Goal: Information Seeking & Learning: Find specific fact

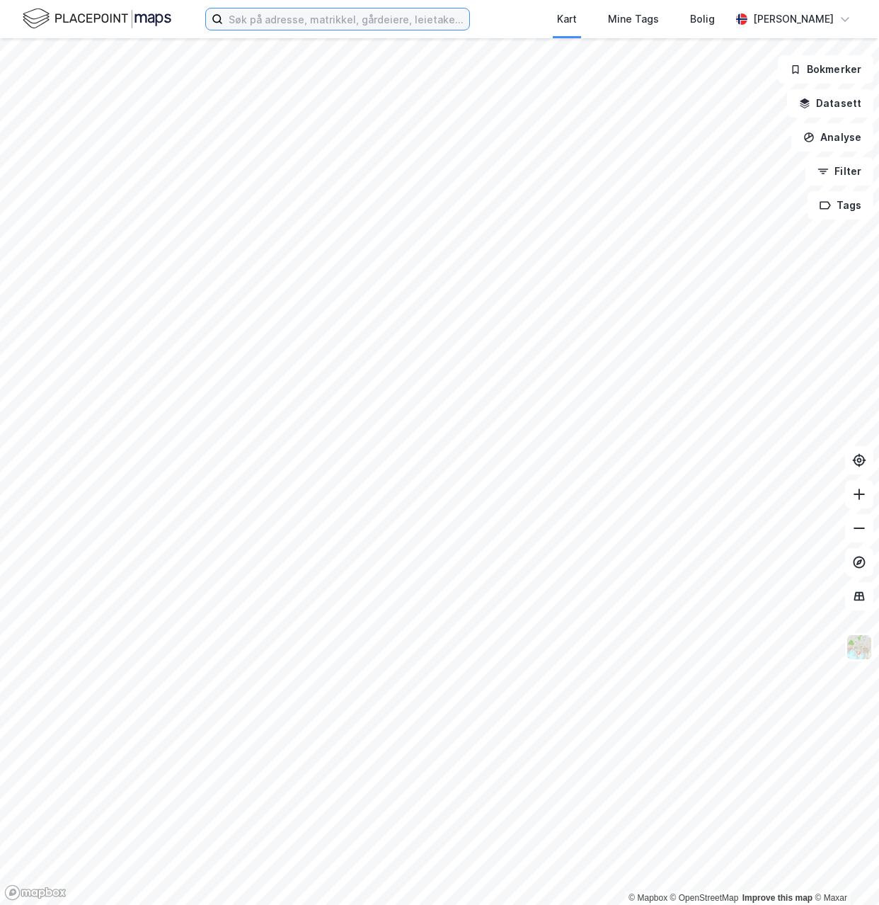
click at [338, 21] on input at bounding box center [346, 18] width 246 height 21
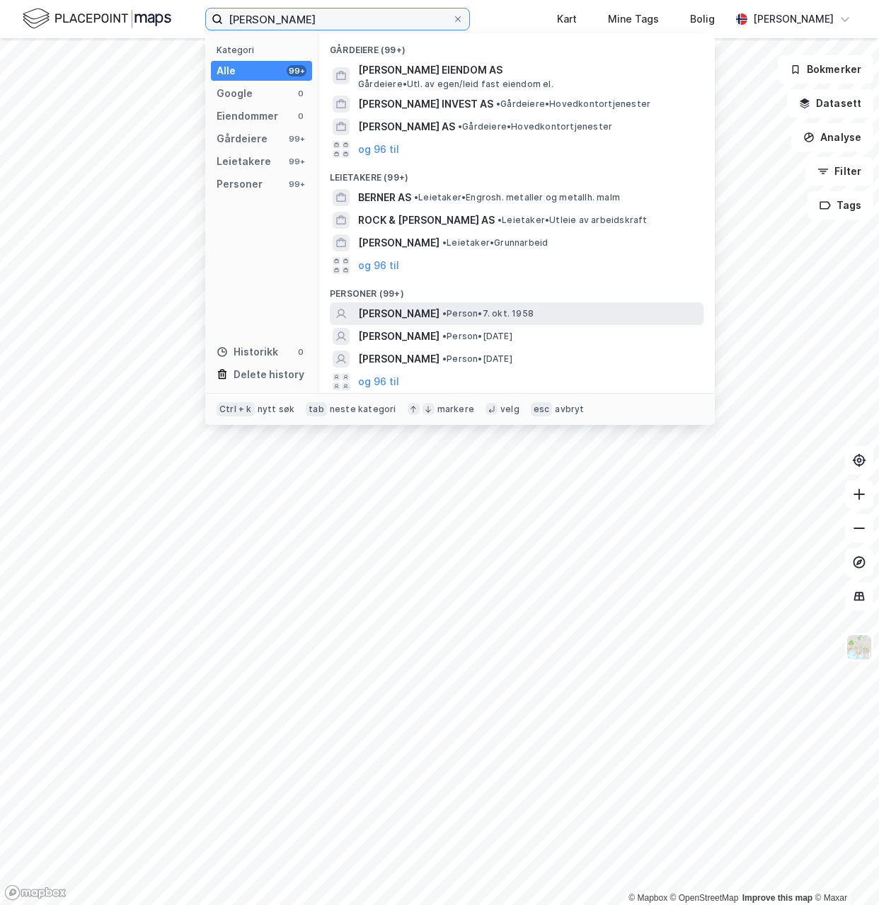
type input "[PERSON_NAME]"
click at [406, 309] on span "[PERSON_NAME]" at bounding box center [398, 313] width 81 height 17
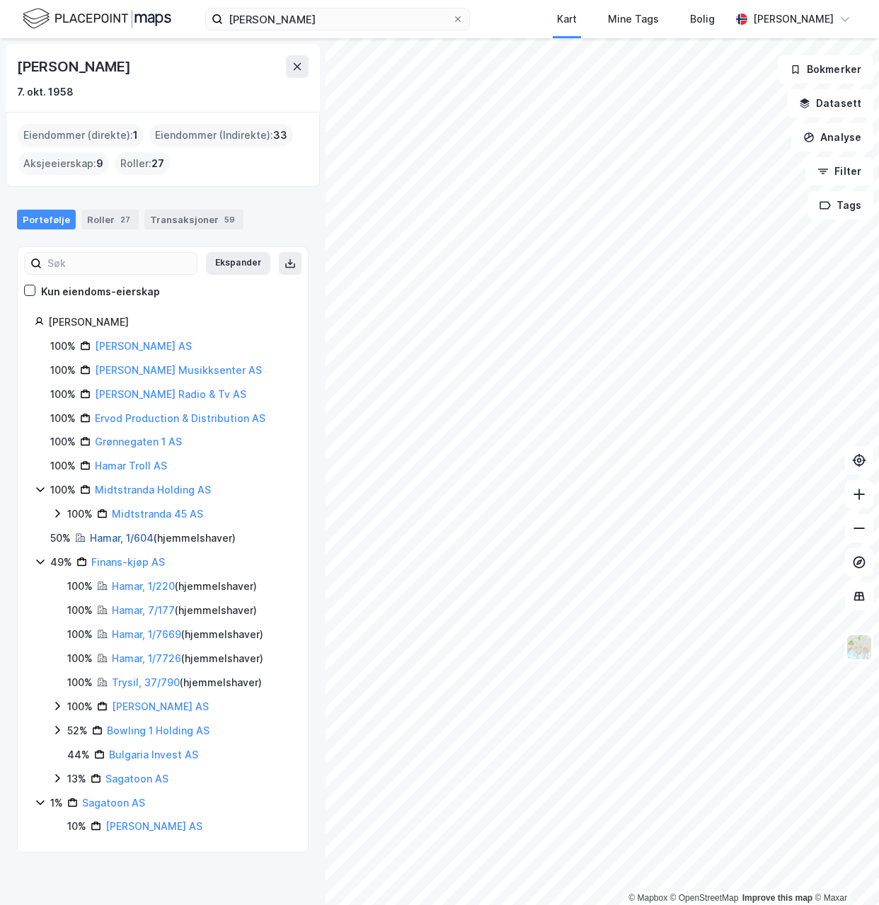
click at [126, 536] on link "Hamar, 1/604" at bounding box center [122, 538] width 64 height 12
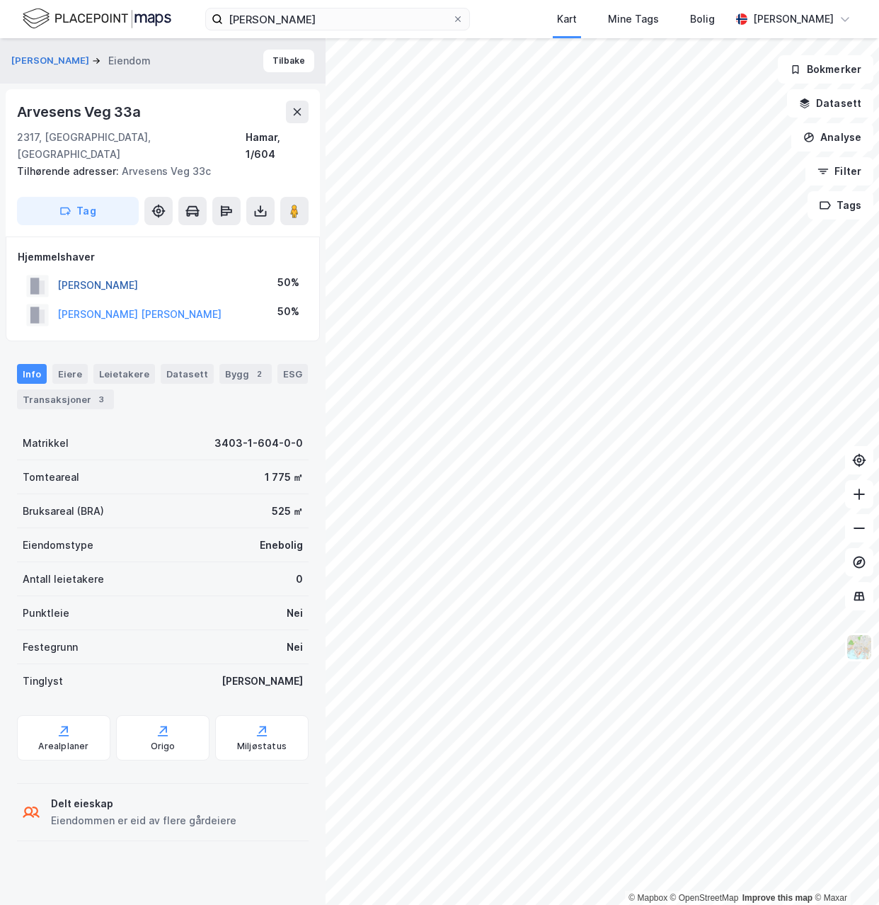
click at [0, 0] on button "[PERSON_NAME]" at bounding box center [0, 0] width 0 height 0
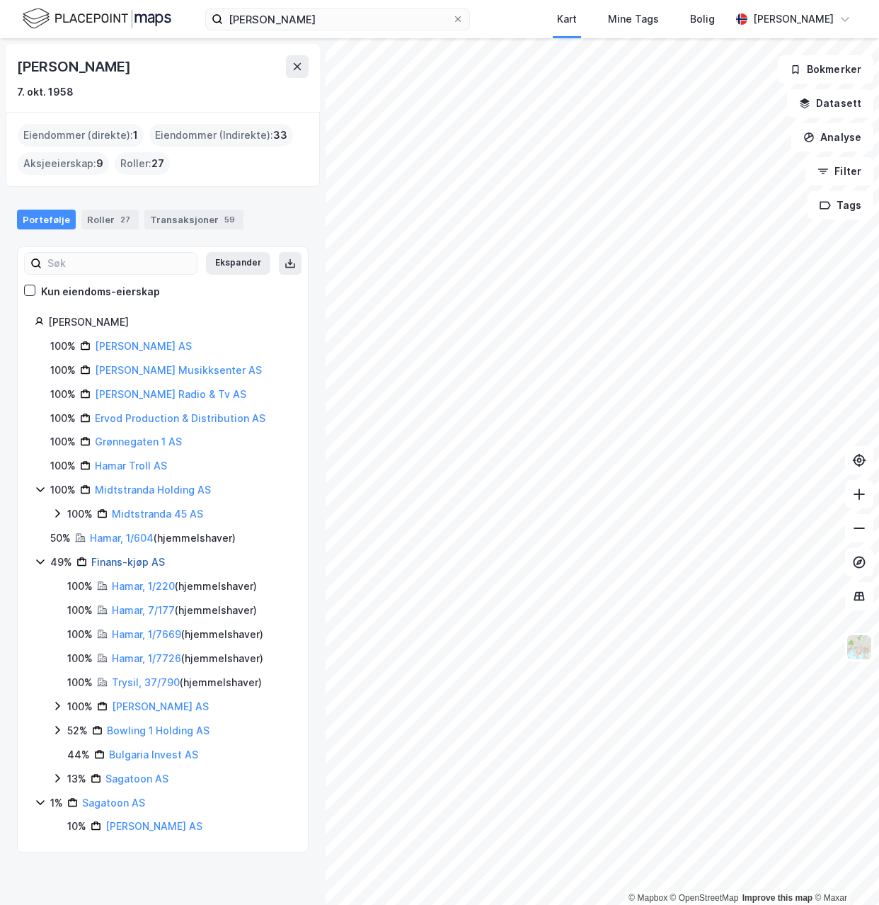
click at [132, 560] on link "Finans-kjøp AS" at bounding box center [128, 562] width 74 height 12
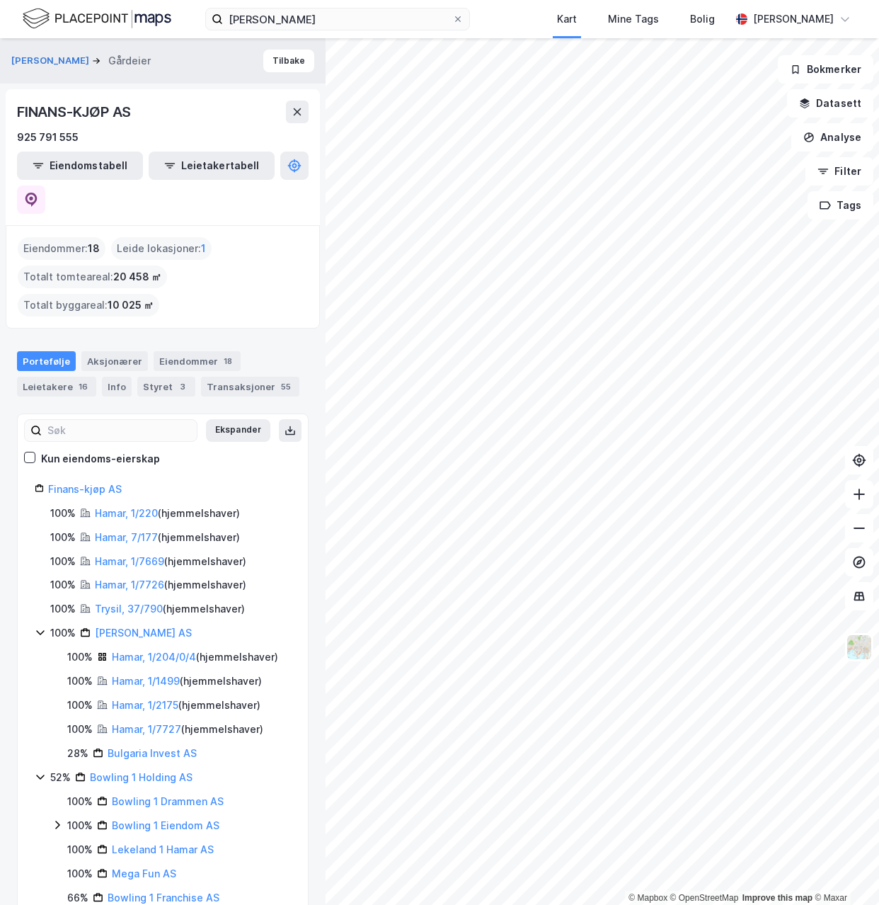
scroll to position [93, 0]
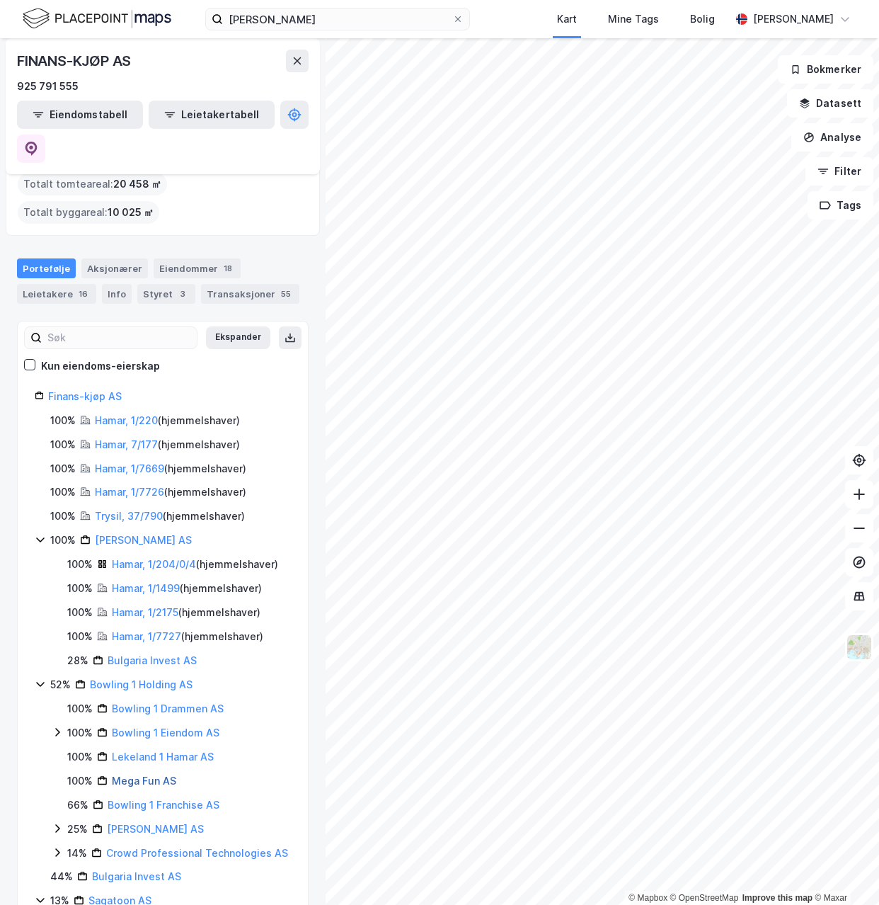
click at [144, 775] on link "Mega Fun AS" at bounding box center [144, 781] width 64 height 12
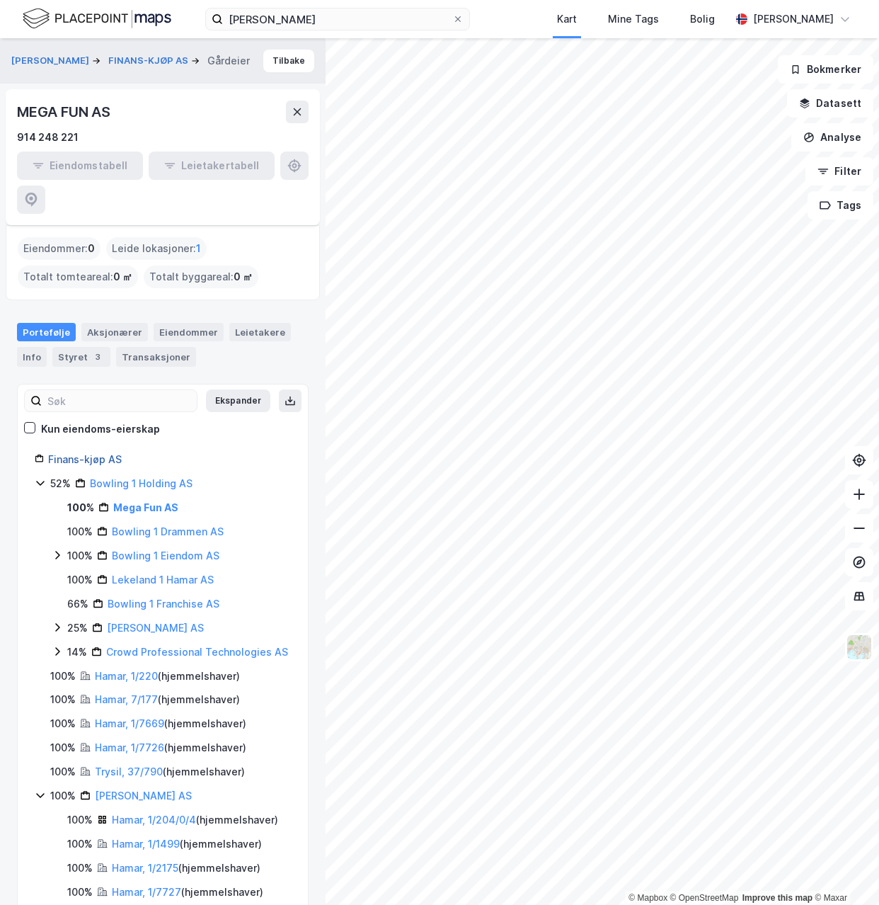
click at [67, 453] on link "Finans-kjøp AS" at bounding box center [85, 459] width 74 height 12
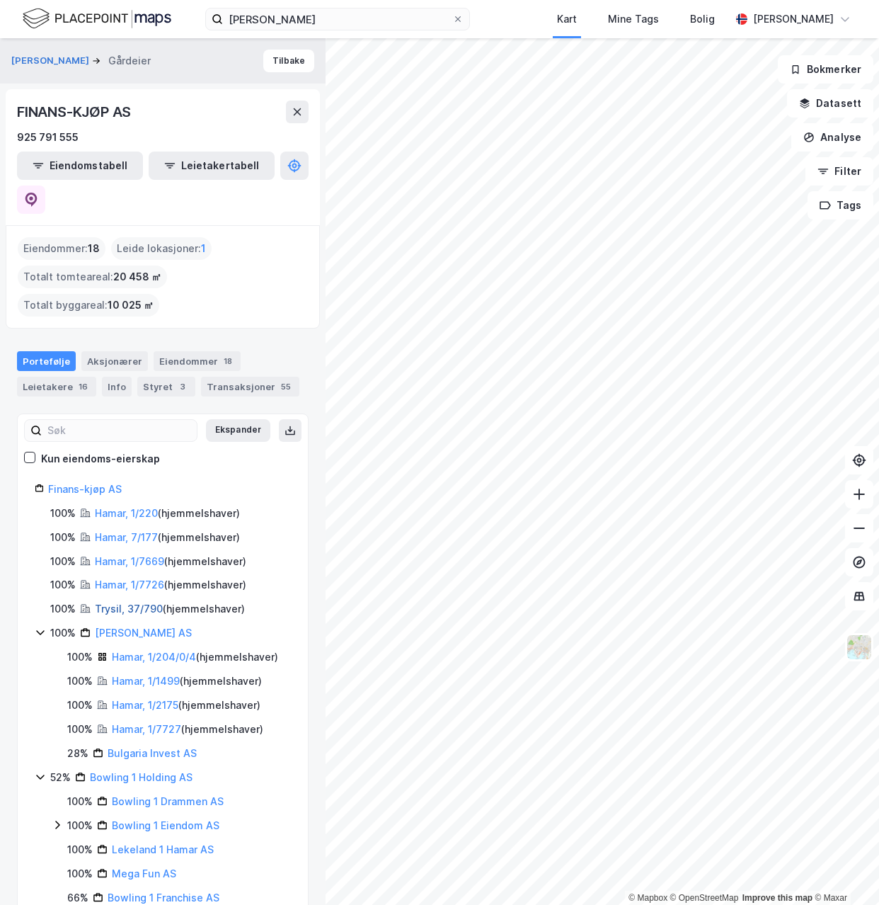
scroll to position [93, 0]
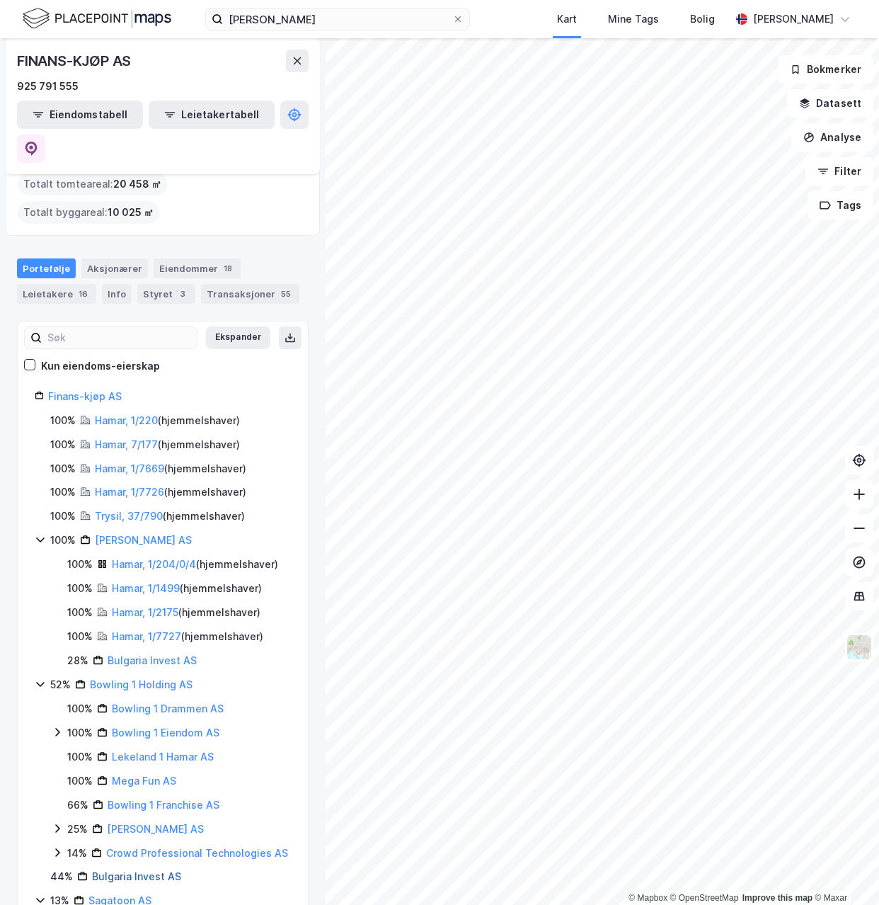
click at [118, 870] on link "Bulgaria Invest AS" at bounding box center [136, 876] width 89 height 12
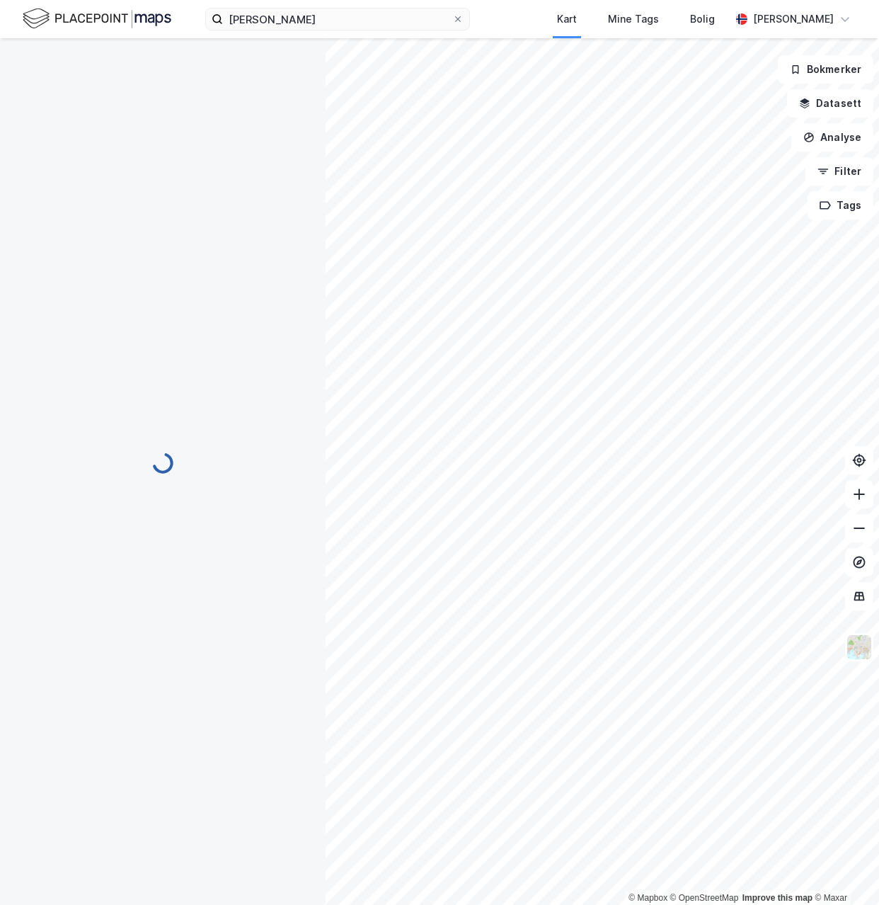
scroll to position [0, 0]
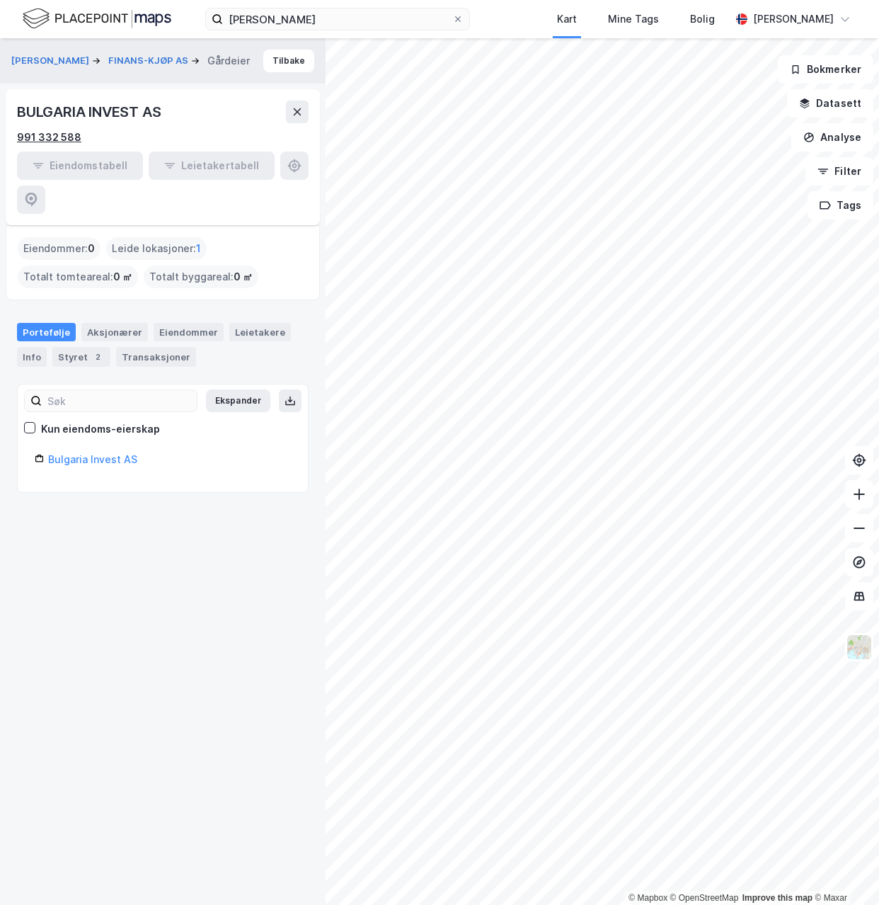
click at [65, 134] on div "991 332 588" at bounding box center [49, 137] width 64 height 17
